Goal: Transaction & Acquisition: Download file/media

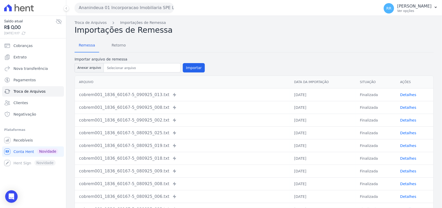
scroll to position [31, 0]
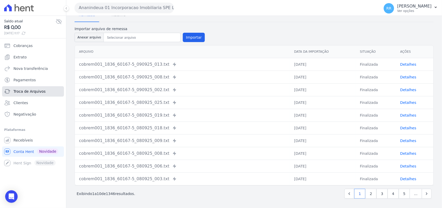
click at [30, 91] on span "Troca de Arquivos" at bounding box center [29, 91] width 32 height 5
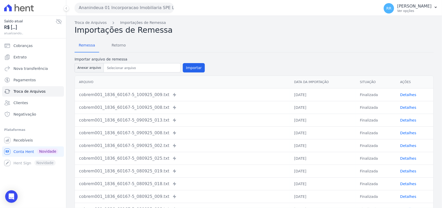
click at [129, 47] on div "Remessa Retorno" at bounding box center [254, 45] width 359 height 13
click at [126, 47] on link "Retorno" at bounding box center [119, 45] width 23 height 13
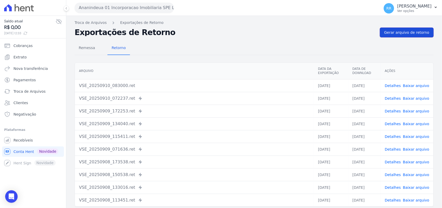
click at [393, 34] on span "Gerar arquivo de retorno" at bounding box center [407, 32] width 45 height 5
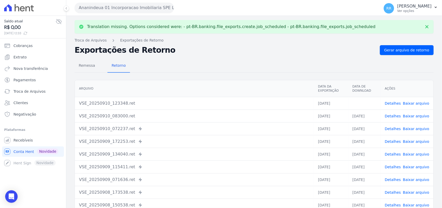
click at [413, 102] on link "Baixar arquivo" at bounding box center [416, 103] width 26 height 4
click at [262, 53] on h2 "Exportações de Retorno" at bounding box center [225, 49] width 301 height 7
click at [391, 103] on link "Detalhes" at bounding box center [393, 103] width 16 height 4
drag, startPoint x: 275, startPoint y: 64, endPoint x: 289, endPoint y: 71, distance: 15.7
click at [275, 64] on div "Remessa Retorno" at bounding box center [254, 65] width 359 height 13
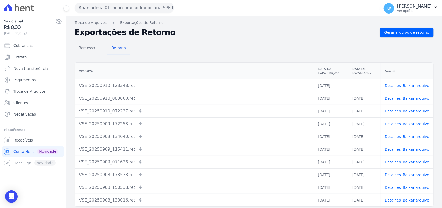
click at [105, 5] on button "Ananindeua 01 Incorporacao Imobiliaria SPE LTDA" at bounding box center [124, 8] width 99 height 10
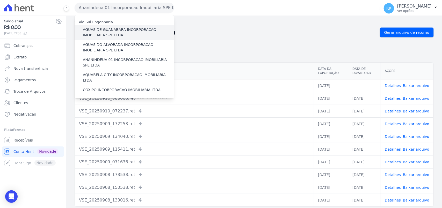
click at [104, 28] on label "AGUAS DE GUANABARA INCORPORACAO IMOBILIARIA SPE LTDA" at bounding box center [128, 32] width 91 height 11
click at [0, 0] on input "AGUAS DE GUANABARA INCORPORACAO IMOBILIARIA SPE LTDA" at bounding box center [0, 0] width 0 height 0
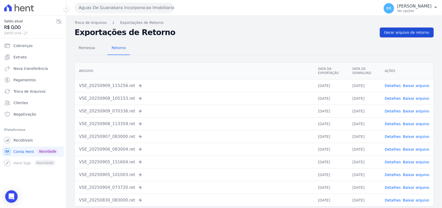
click at [411, 28] on link "Gerar arquivo de retorno" at bounding box center [407, 32] width 54 height 10
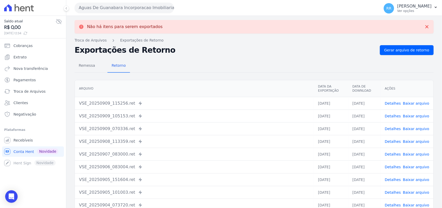
click at [130, 11] on button "Aguas De Guanabara Incorporacao Imobiliaria SPE LTDA" at bounding box center [124, 8] width 99 height 10
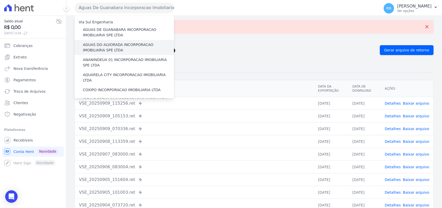
click at [125, 43] on label "AGUAS DO ALVORADA INCORPORACAO IMOBILIARIA SPE LTDA" at bounding box center [128, 47] width 91 height 11
click at [0, 0] on input "AGUAS DO ALVORADA INCORPORACAO IMOBILIARIA SPE LTDA" at bounding box center [0, 0] width 0 height 0
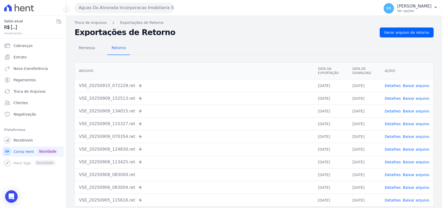
click at [419, 35] on link "Gerar arquivo de retorno" at bounding box center [407, 32] width 54 height 10
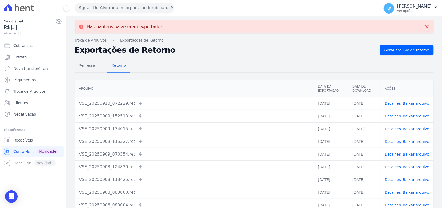
click at [159, 7] on button "Aguas Do Alvorada Incorporacao Imobiliaria SPE LTDA" at bounding box center [124, 8] width 99 height 10
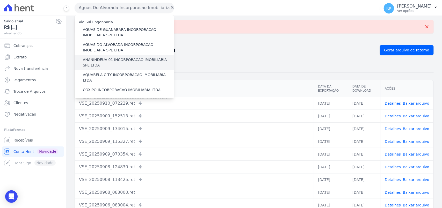
click at [129, 59] on label "ANANINDEUA 01 INCORPORACAO IMOBILIARIA SPE LTDA" at bounding box center [128, 62] width 91 height 11
click at [0, 0] on input "ANANINDEUA 01 INCORPORACAO IMOBILIARIA SPE LTDA" at bounding box center [0, 0] width 0 height 0
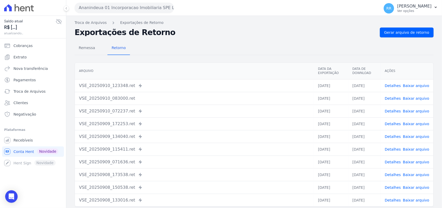
click at [415, 37] on div "Remessa Retorno [GEOGRAPHIC_DATA] Data da Exportação Data de Download Ações VSE…" at bounding box center [254, 130] width 359 height 187
click at [414, 33] on span "Gerar arquivo de retorno" at bounding box center [407, 32] width 45 height 5
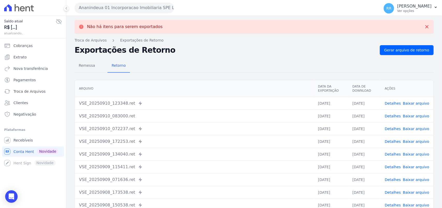
click at [117, 3] on button "Ananindeua 01 Incorporacao Imobiliaria SPE LTDA" at bounding box center [124, 8] width 99 height 10
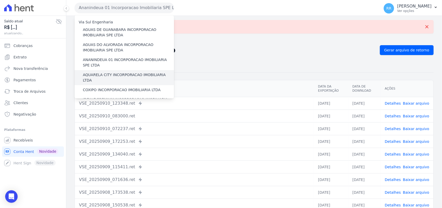
click at [106, 73] on label "AQUARELA CITY INCORPORACAO IMOBILIARIA LTDA" at bounding box center [128, 77] width 91 height 11
click at [0, 0] on input "AQUARELA CITY INCORPORACAO IMOBILIARIA LTDA" at bounding box center [0, 0] width 0 height 0
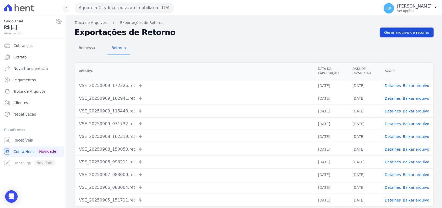
click at [395, 31] on span "Gerar arquivo de retorno" at bounding box center [407, 32] width 45 height 5
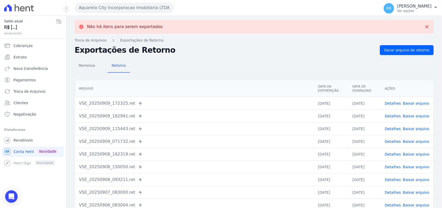
click at [91, 8] on button "Aquarela City Incorporacao Imobiliaria LTDA" at bounding box center [124, 8] width 99 height 10
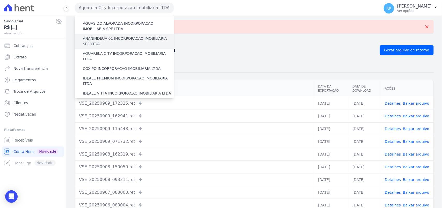
scroll to position [22, 0]
click at [108, 66] on label "COXIPO INCORPORACAO IMOBILIARIA LTDA" at bounding box center [122, 68] width 78 height 5
click at [0, 0] on input "COXIPO INCORPORACAO IMOBILIARIA LTDA" at bounding box center [0, 0] width 0 height 0
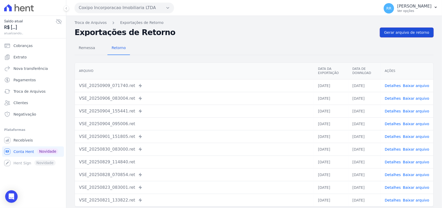
click at [398, 30] on span "Gerar arquivo de retorno" at bounding box center [407, 32] width 45 height 5
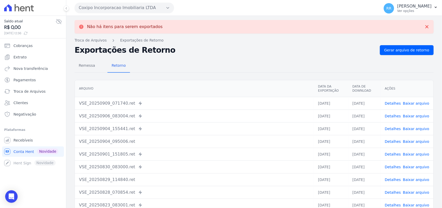
click at [103, 8] on button "Coxipo Incorporacao Imobiliaria LTDA" at bounding box center [124, 8] width 99 height 10
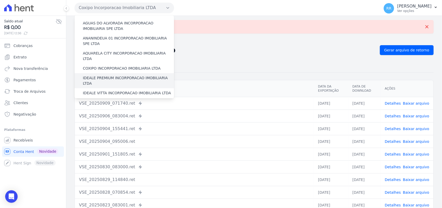
click at [119, 75] on label "IDEALE PREMIUM INCORPORACAO IMOBILIARIA LTDA" at bounding box center [128, 80] width 91 height 11
click at [0, 0] on input "IDEALE PREMIUM INCORPORACAO IMOBILIARIA LTDA" at bounding box center [0, 0] width 0 height 0
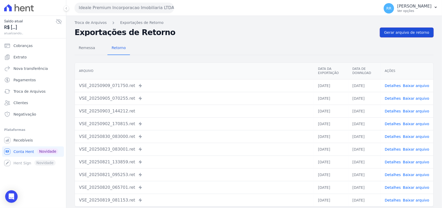
click at [405, 30] on span "Gerar arquivo de retorno" at bounding box center [407, 32] width 45 height 5
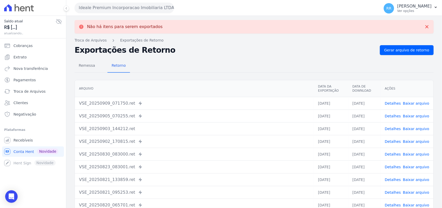
click at [114, 7] on button "Ideale Premium Incorporacao Imobiliaria LTDA" at bounding box center [124, 8] width 99 height 10
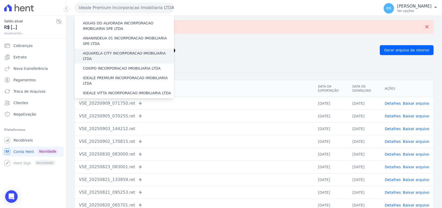
scroll to position [32, 0]
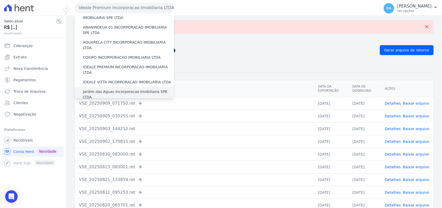
click at [106, 89] on label "Jardim das Aguas Incorporacao Imobiliaria SPE LTDA" at bounding box center [128, 94] width 91 height 11
click at [0, 0] on input "Jardim das Aguas Incorporacao Imobiliaria SPE LTDA" at bounding box center [0, 0] width 0 height 0
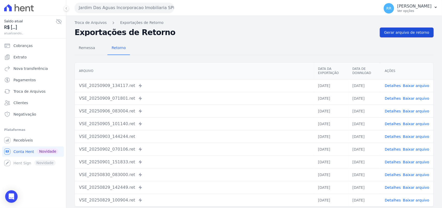
click at [411, 34] on span "Gerar arquivo de retorno" at bounding box center [407, 32] width 45 height 5
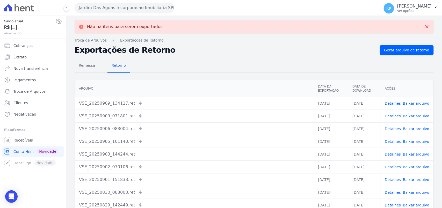
drag, startPoint x: 124, startPoint y: 9, endPoint x: 133, endPoint y: 42, distance: 34.1
click at [124, 9] on button "Jardim Das Aguas Incorporacao Imobiliaria SPE LTDA" at bounding box center [124, 8] width 99 height 10
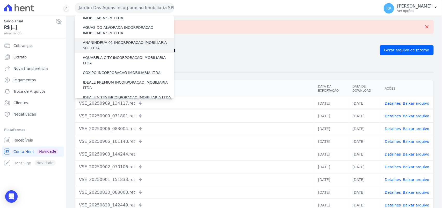
scroll to position [43, 0]
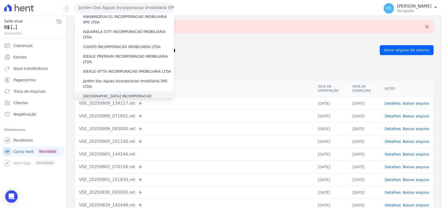
click at [108, 93] on label "[GEOGRAPHIC_DATA] INCORPORACAO IMOBILIARIA SPE LTDA" at bounding box center [128, 98] width 91 height 11
click at [0, 0] on input "[GEOGRAPHIC_DATA] INCORPORACAO IMOBILIARIA SPE LTDA" at bounding box center [0, 0] width 0 height 0
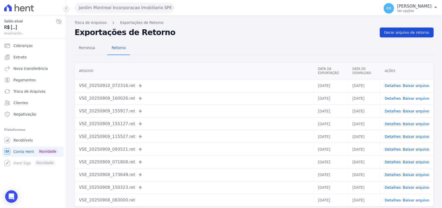
click at [404, 33] on span "Gerar arquivo de retorno" at bounding box center [407, 32] width 45 height 5
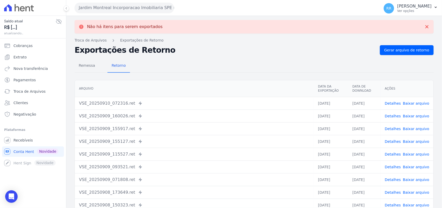
click at [100, 7] on button "Jardim Montreal Incorporacao Imobiliaria SPE LTDA" at bounding box center [124, 8] width 99 height 10
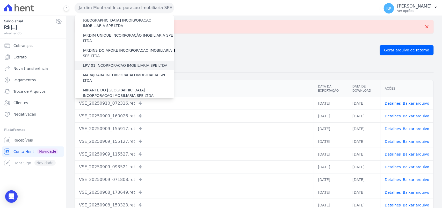
scroll to position [97, 0]
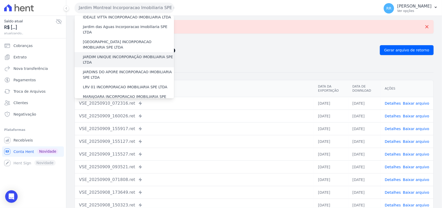
click at [109, 54] on label "JARDIM UNIQUE INCORPORAÇÃO IMOBILIARIA SPE LTDA" at bounding box center [128, 59] width 91 height 11
click at [0, 0] on input "JARDIM UNIQUE INCORPORAÇÃO IMOBILIARIA SPE LTDA" at bounding box center [0, 0] width 0 height 0
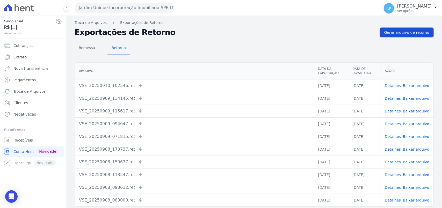
click at [411, 34] on span "Gerar arquivo de retorno" at bounding box center [407, 32] width 45 height 5
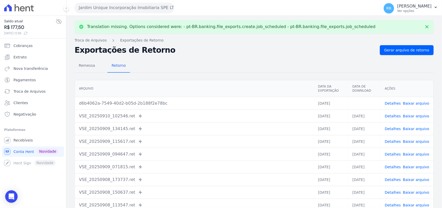
click at [416, 101] on link "Baixar arquivo" at bounding box center [416, 103] width 26 height 4
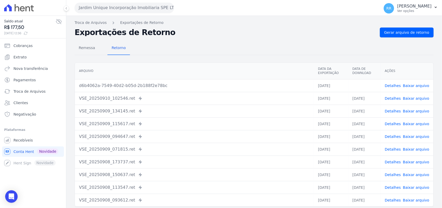
drag, startPoint x: 226, startPoint y: 38, endPoint x: 151, endPoint y: 28, distance: 75.3
click at [226, 38] on div "Remessa Retorno [GEOGRAPHIC_DATA] Data da Exportação Data de Download Ações d6b…" at bounding box center [254, 130] width 359 height 187
click at [124, 7] on button "Jardim Unique Incorporação Imobiliaria SPE LTDA" at bounding box center [124, 8] width 99 height 10
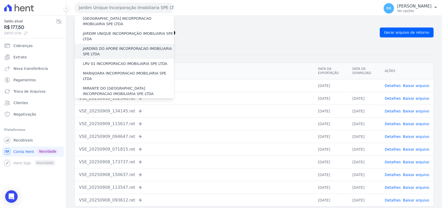
scroll to position [119, 0]
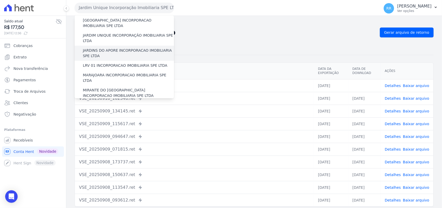
click at [113, 48] on label "JARDINS DO APORE INCORPORACAO IMOBILIARIA SPE LTDA" at bounding box center [128, 53] width 91 height 11
click at [0, 0] on input "JARDINS DO APORE INCORPORACAO IMOBILIARIA SPE LTDA" at bounding box center [0, 0] width 0 height 0
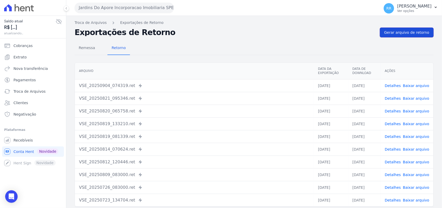
click at [412, 33] on span "Gerar arquivo de retorno" at bounding box center [407, 32] width 45 height 5
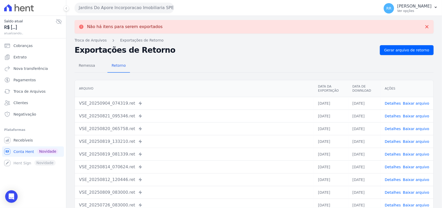
click at [138, 12] on button "Jardins Do Apore Incorporacao Imobiliaria SPE LTDA" at bounding box center [124, 8] width 99 height 10
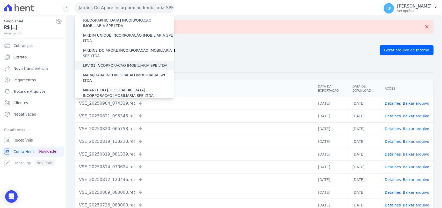
click at [112, 63] on label "LRV 01 INCORPORACAO IMOBILIARIA SPE LTDA" at bounding box center [125, 65] width 84 height 5
click at [0, 0] on input "LRV 01 INCORPORACAO IMOBILIARIA SPE LTDA" at bounding box center [0, 0] width 0 height 0
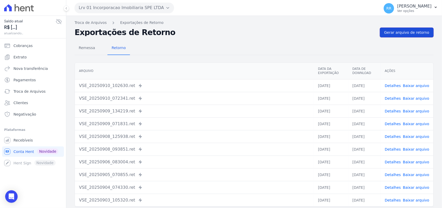
click at [412, 32] on span "Gerar arquivo de retorno" at bounding box center [407, 32] width 45 height 5
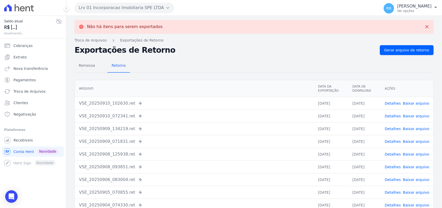
click at [101, 7] on button "Lrv 01 Incorporacao Imobiliaria SPE LTDA" at bounding box center [124, 8] width 99 height 10
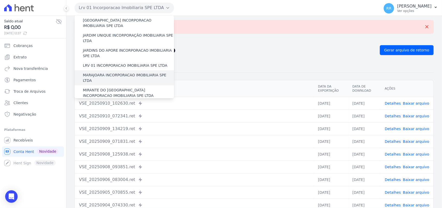
click at [114, 72] on label "MARAJOARA INCORPORACAO IMOBILIARIA SPE LTDA" at bounding box center [128, 77] width 91 height 11
click at [0, 0] on input "MARAJOARA INCORPORACAO IMOBILIARIA SPE LTDA" at bounding box center [0, 0] width 0 height 0
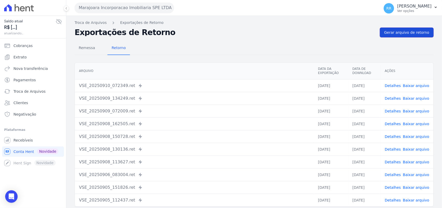
click at [411, 31] on span "Gerar arquivo de retorno" at bounding box center [407, 32] width 45 height 5
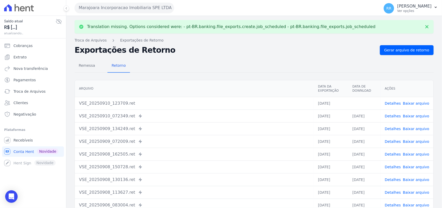
click at [98, 6] on button "Marajoara Incorporacao Imobiliaria SPE LTDA" at bounding box center [124, 8] width 99 height 10
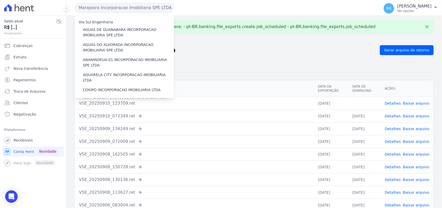
click at [371, 76] on div "Remessa Retorno [GEOGRAPHIC_DATA] Data da Exportação Data de Download Ações VSE…" at bounding box center [254, 148] width 359 height 187
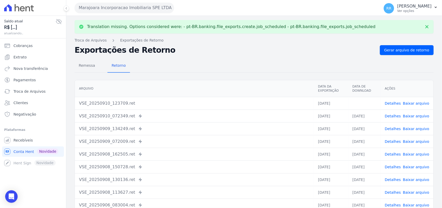
click at [414, 101] on link "Baixar arquivo" at bounding box center [416, 103] width 26 height 4
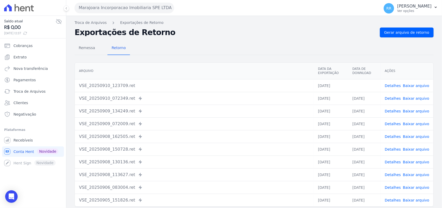
click at [266, 84] on div "VSE_20250910_123709.ret" at bounding box center [194, 85] width 231 height 6
click at [116, 3] on button "Marajoara Incorporacao Imobiliaria SPE LTDA" at bounding box center [124, 8] width 99 height 10
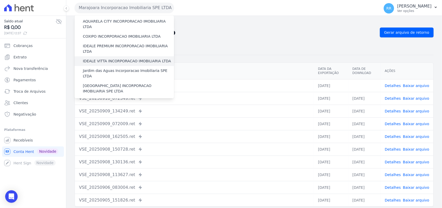
scroll to position [151, 0]
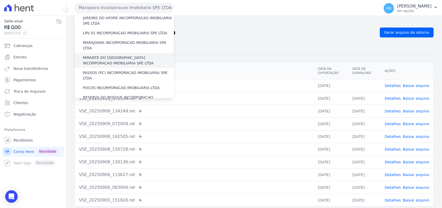
click at [100, 53] on div "MIRANTE DO [GEOGRAPHIC_DATA] INCORPORACAO IMOBILIARIA SPE LTDA" at bounding box center [124, 60] width 99 height 15
click at [98, 55] on label "MIRANTE DO [GEOGRAPHIC_DATA] INCORPORACAO IMOBILIARIA SPE LTDA" at bounding box center [128, 60] width 91 height 11
click at [0, 0] on input "MIRANTE DO [GEOGRAPHIC_DATA] INCORPORACAO IMOBILIARIA SPE LTDA" at bounding box center [0, 0] width 0 height 0
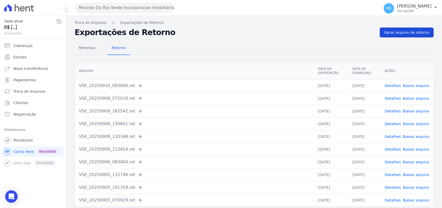
click at [411, 31] on span "Gerar arquivo de retorno" at bounding box center [407, 32] width 45 height 5
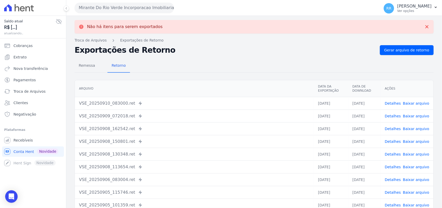
click at [100, 8] on button "Mirante Do Rio Verde Incorporacao Imobiliaria SPE LTDA" at bounding box center [124, 8] width 99 height 10
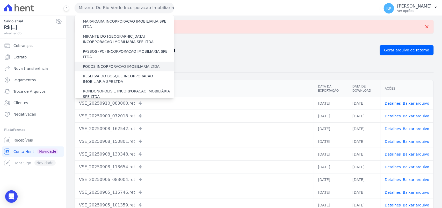
scroll to position [161, 0]
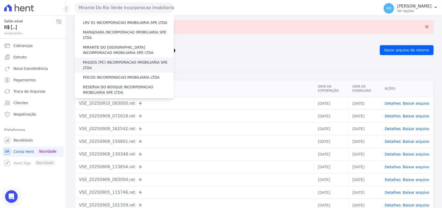
click at [112, 60] on label "PASSOS (PC) INCORPORACAO IMOBILIARIA SPE LTDA" at bounding box center [128, 65] width 91 height 11
click at [0, 0] on input "PASSOS (PC) INCORPORACAO IMOBILIARIA SPE LTDA" at bounding box center [0, 0] width 0 height 0
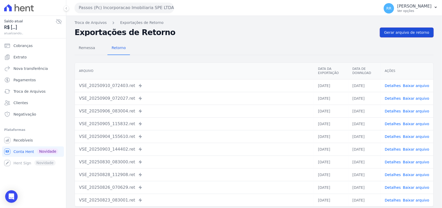
click at [404, 33] on span "Gerar arquivo de retorno" at bounding box center [407, 32] width 45 height 5
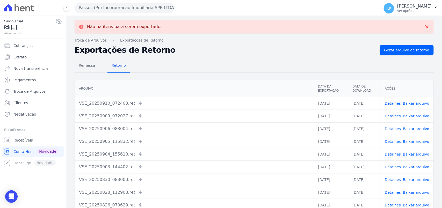
click at [93, 8] on button "Passos (Pc) Incorporacao Imobiliaria SPE LTDA" at bounding box center [124, 8] width 99 height 10
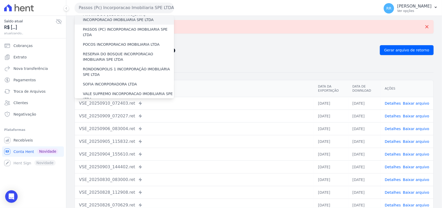
scroll to position [183, 0]
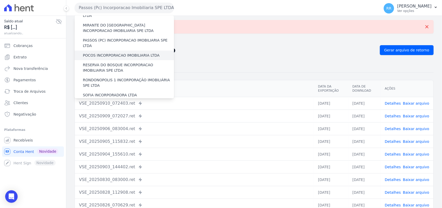
click at [105, 53] on label "POCOS INCORPORACAO IMOBILIARIA LTDA" at bounding box center [121, 55] width 77 height 5
click at [0, 0] on input "POCOS INCORPORACAO IMOBILIARIA LTDA" at bounding box center [0, 0] width 0 height 0
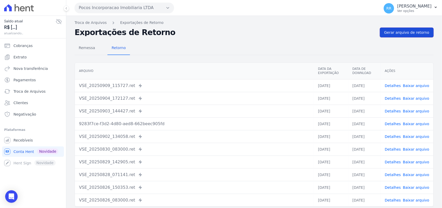
click at [408, 34] on span "Gerar arquivo de retorno" at bounding box center [407, 32] width 45 height 5
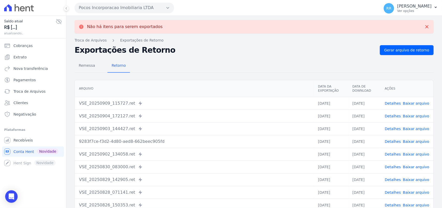
click at [97, 11] on button "Pocos Incorporacao Imobiliaria LTDA" at bounding box center [124, 8] width 99 height 10
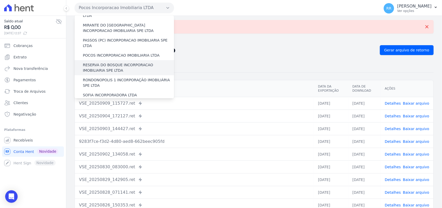
click at [112, 60] on div "RESERVA DO BOSQUE INCORPORACAO IMOBILIARIA SPE LTDA" at bounding box center [124, 67] width 99 height 15
click at [111, 62] on label "RESERVA DO BOSQUE INCORPORACAO IMOBILIARIA SPE LTDA" at bounding box center [128, 67] width 91 height 11
click at [0, 0] on input "RESERVA DO BOSQUE INCORPORACAO IMOBILIARIA SPE LTDA" at bounding box center [0, 0] width 0 height 0
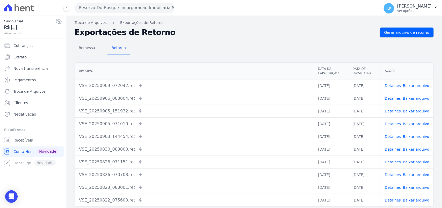
click at [407, 39] on div "Remessa Retorno [GEOGRAPHIC_DATA] Data da Exportação Data de Download Ações VSE…" at bounding box center [254, 130] width 359 height 187
click at [407, 36] on link "Gerar arquivo de retorno" at bounding box center [407, 32] width 54 height 10
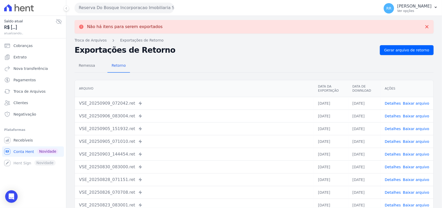
click at [142, 11] on button "Reserva Do Bosque Incorporacao Imobiliaria SPE LTDA" at bounding box center [124, 8] width 99 height 10
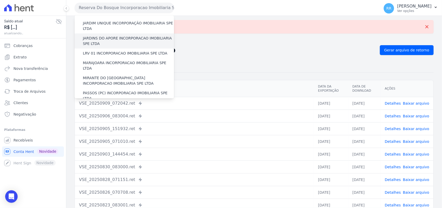
scroll to position [205, 0]
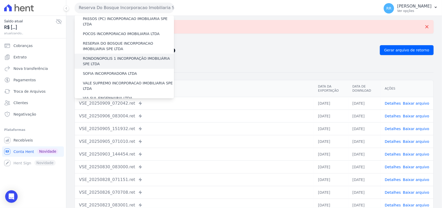
click at [102, 56] on label "RONDONOPOLIS 1 INCORPORAÇÃO IMOBILIÁRIA SPE LTDA" at bounding box center [128, 61] width 91 height 11
click at [0, 0] on input "RONDONOPOLIS 1 INCORPORAÇÃO IMOBILIÁRIA SPE LTDA" at bounding box center [0, 0] width 0 height 0
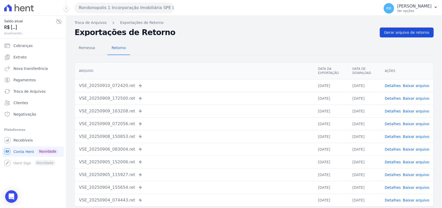
click at [398, 31] on span "Gerar arquivo de retorno" at bounding box center [407, 32] width 45 height 5
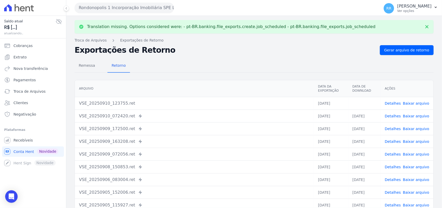
click at [411, 103] on link "Baixar arquivo" at bounding box center [416, 103] width 26 height 4
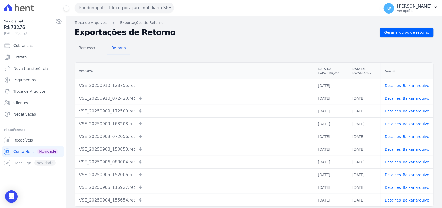
click at [272, 49] on div "Remessa Retorno" at bounding box center [254, 47] width 359 height 13
click at [123, 9] on button "Rondonopolis 1 Incorporação Imobiliária SPE LTDA" at bounding box center [124, 8] width 99 height 10
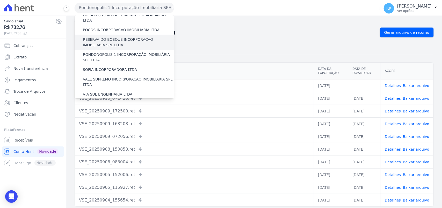
scroll to position [216, 0]
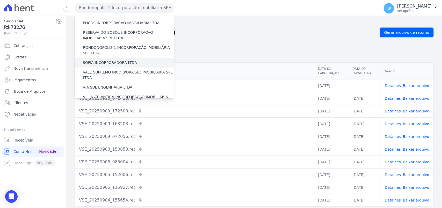
click at [114, 60] on label "SOFIA INCORPORADORA LTDA" at bounding box center [110, 62] width 54 height 5
click at [0, 0] on input "SOFIA INCORPORADORA LTDA" at bounding box center [0, 0] width 0 height 0
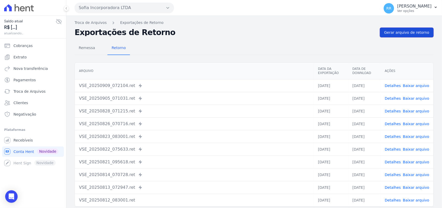
click at [406, 30] on span "Gerar arquivo de retorno" at bounding box center [407, 32] width 45 height 5
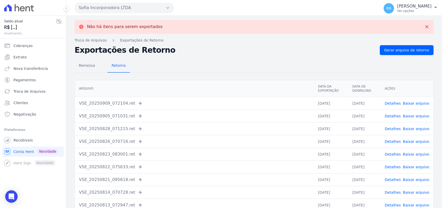
click at [117, 8] on button "Sofia Incorporadora LTDA" at bounding box center [124, 8] width 99 height 10
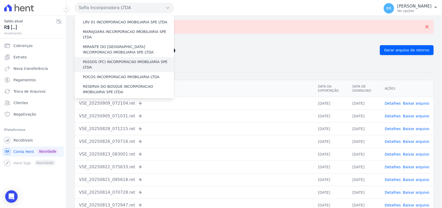
scroll to position [194, 0]
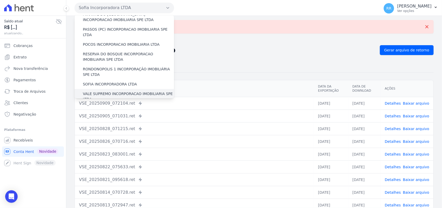
click at [99, 91] on label "VALE SUPREMO INCORPORACAO IMOBILIARIA SPE LTDA" at bounding box center [128, 96] width 91 height 11
click at [0, 0] on input "VALE SUPREMO INCORPORACAO IMOBILIARIA SPE LTDA" at bounding box center [0, 0] width 0 height 0
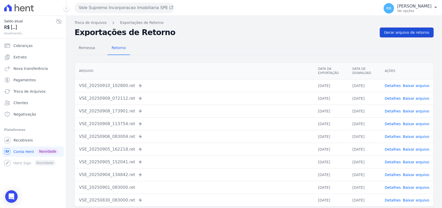
click at [406, 35] on span "Gerar arquivo de retorno" at bounding box center [407, 32] width 45 height 5
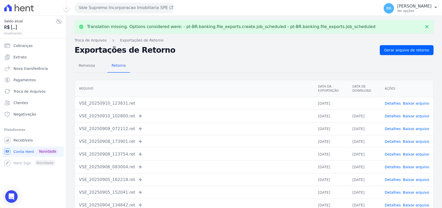
click at [128, 6] on button "Vale Supremo Incorporacao Imobiliaria SPE LTDA" at bounding box center [124, 8] width 99 height 10
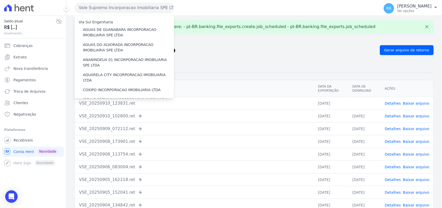
click at [407, 69] on div "Remessa Retorno" at bounding box center [254, 65] width 359 height 13
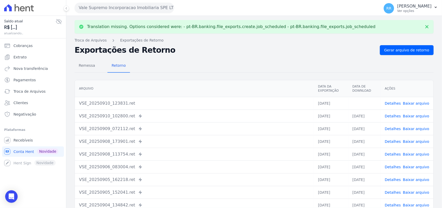
click at [417, 98] on td "Detalhes Baixar arquivo" at bounding box center [407, 103] width 53 height 13
click at [417, 102] on link "Baixar arquivo" at bounding box center [416, 103] width 26 height 4
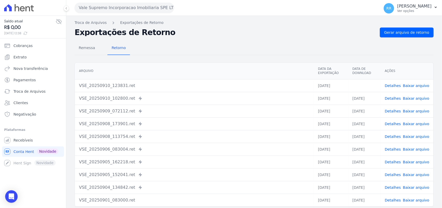
click at [177, 56] on div "Remessa Retorno [GEOGRAPHIC_DATA] Data da Exportação Data de Download Ações VSE…" at bounding box center [254, 130] width 359 height 187
click at [124, 6] on button "Vale Supremo Incorporacao Imobiliaria SPE LTDA" at bounding box center [124, 8] width 99 height 10
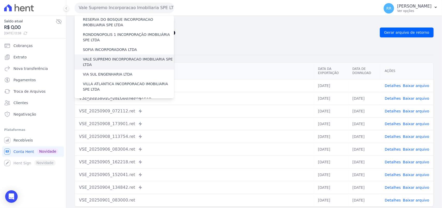
scroll to position [237, 0]
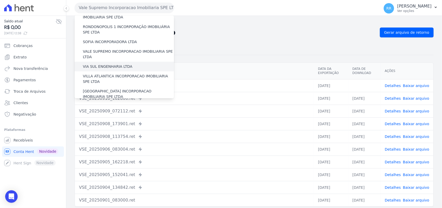
click at [110, 64] on label "VIA SUL ENGENHARIA LTDA" at bounding box center [107, 66] width 49 height 5
click at [0, 0] on input "VIA SUL ENGENHARIA LTDA" at bounding box center [0, 0] width 0 height 0
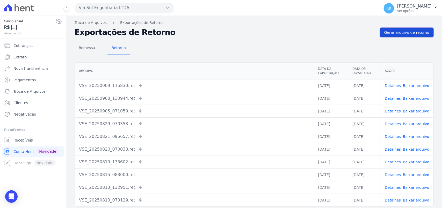
click at [407, 30] on span "Gerar arquivo de retorno" at bounding box center [407, 32] width 45 height 5
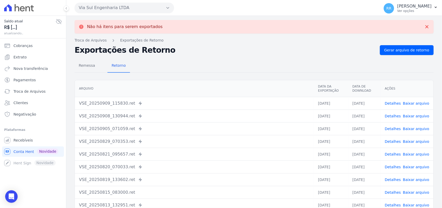
click at [126, 7] on button "Via Sul Engenharia LTDA" at bounding box center [124, 8] width 99 height 10
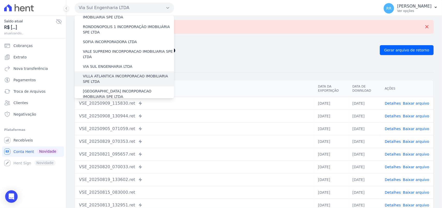
click at [120, 71] on div "VILLA ATLANTICA INCORPORACAO IMOBILIARIA SPE LTDA" at bounding box center [124, 78] width 99 height 15
click at [118, 73] on label "VILLA ATLANTICA INCORPORACAO IMOBILIARIA SPE LTDA" at bounding box center [128, 78] width 91 height 11
click at [0, 0] on input "VILLA ATLANTICA INCORPORACAO IMOBILIARIA SPE LTDA" at bounding box center [0, 0] width 0 height 0
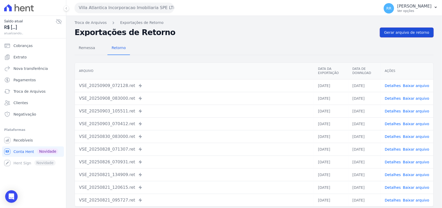
click at [407, 33] on span "Gerar arquivo de retorno" at bounding box center [407, 32] width 45 height 5
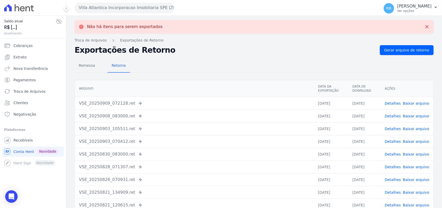
click at [96, 6] on button "Villa Atlantica Incorporacao Imobiliaria SPE LTDA" at bounding box center [124, 8] width 99 height 10
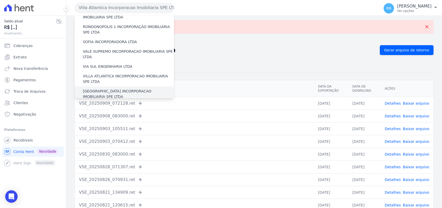
click at [113, 88] on label "[GEOGRAPHIC_DATA] INCORPORACAO IMOBILIARIA SPE LTDA" at bounding box center [128, 93] width 91 height 11
click at [0, 0] on input "[GEOGRAPHIC_DATA] INCORPORACAO IMOBILIARIA SPE LTDA" at bounding box center [0, 0] width 0 height 0
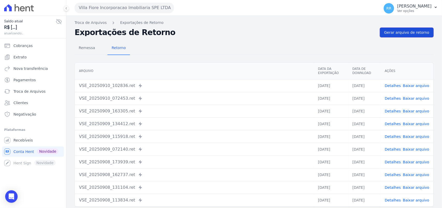
click at [404, 32] on span "Gerar arquivo de retorno" at bounding box center [407, 32] width 45 height 5
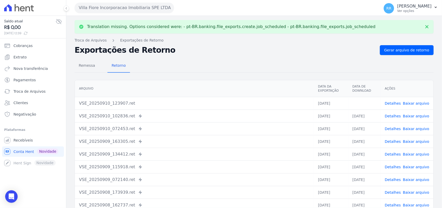
click at [416, 102] on link "Baixar arquivo" at bounding box center [416, 103] width 26 height 4
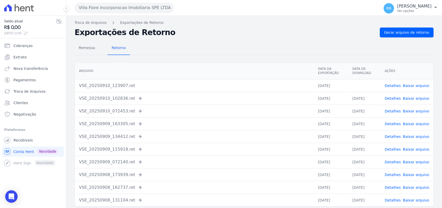
click at [128, 51] on div "Remessa Retorno" at bounding box center [254, 47] width 359 height 13
click at [103, 4] on button "Villa Fiore Incorporacao Imobiliaria SPE LTDA" at bounding box center [124, 8] width 99 height 10
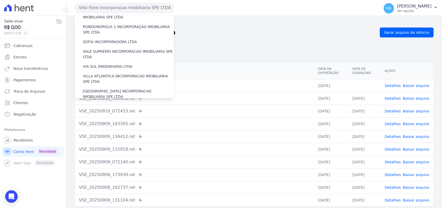
click at [115, 103] on label "VILLA TROPICAL INCORPORAÇÃO IMOBILIÁRIA SPE LTDA" at bounding box center [128, 108] width 91 height 11
click at [0, 0] on input "VILLA TROPICAL INCORPORAÇÃO IMOBILIÁRIA SPE LTDA" at bounding box center [0, 0] width 0 height 0
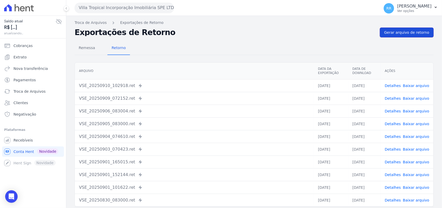
click at [395, 29] on link "Gerar arquivo de retorno" at bounding box center [407, 32] width 54 height 10
click at [93, 11] on button "Villa Tropical Incorporação Imobiliária SPE LTDA" at bounding box center [124, 8] width 99 height 10
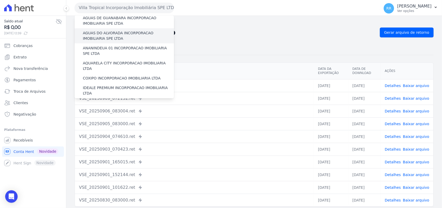
scroll to position [0, 0]
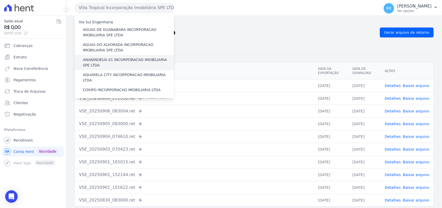
click at [117, 55] on div "ANANINDEUA 01 INCORPORACAO IMOBILIARIA SPE LTDA" at bounding box center [124, 62] width 99 height 15
click at [112, 65] on label "ANANINDEUA 01 INCORPORACAO IMOBILIARIA SPE LTDA" at bounding box center [128, 62] width 91 height 11
click at [0, 0] on input "ANANINDEUA 01 INCORPORACAO IMOBILIARIA SPE LTDA" at bounding box center [0, 0] width 0 height 0
click at [112, 62] on label "ANANINDEUA 01 INCORPORACAO IMOBILIARIA SPE LTDA" at bounding box center [128, 62] width 91 height 11
click at [0, 0] on input "ANANINDEUA 01 INCORPORACAO IMOBILIARIA SPE LTDA" at bounding box center [0, 0] width 0 height 0
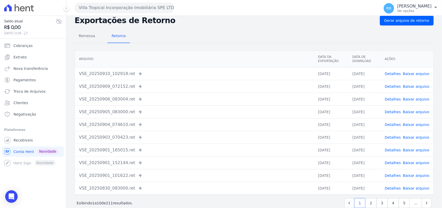
scroll to position [22, 0]
